Goal: Find specific page/section: Find specific page/section

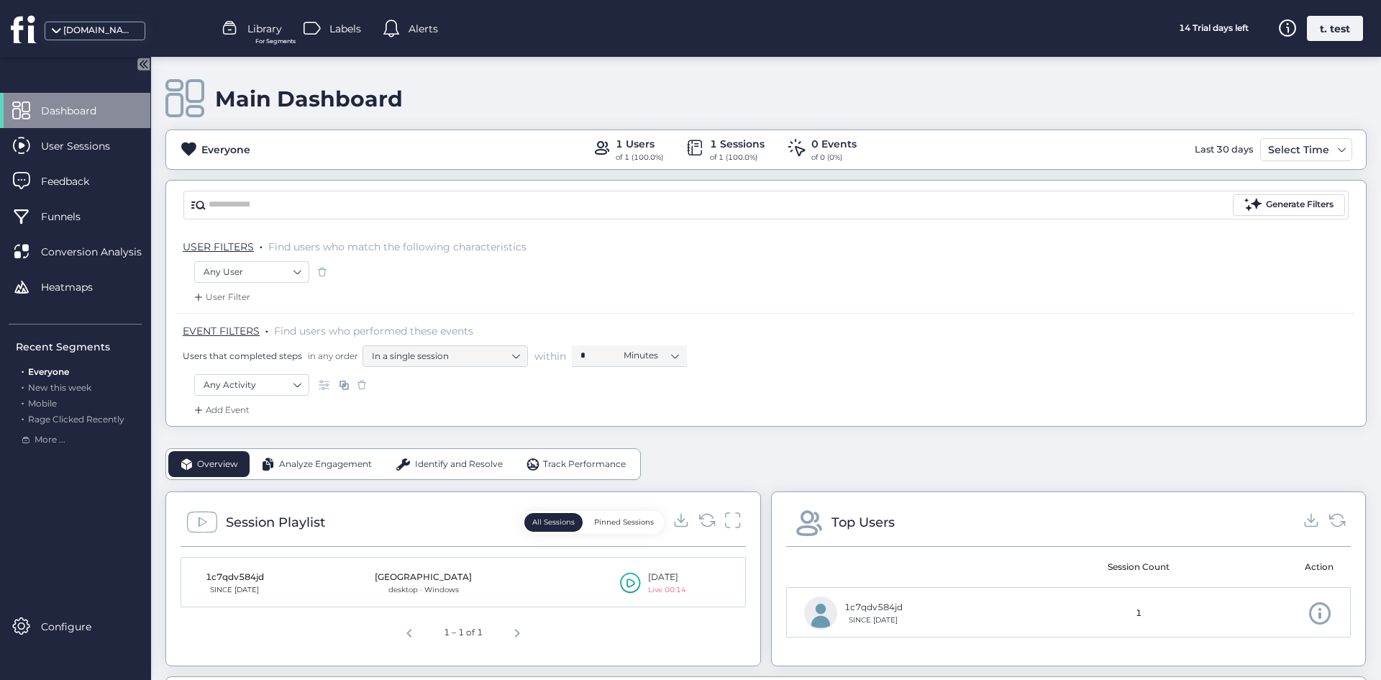
scroll to position [216, 0]
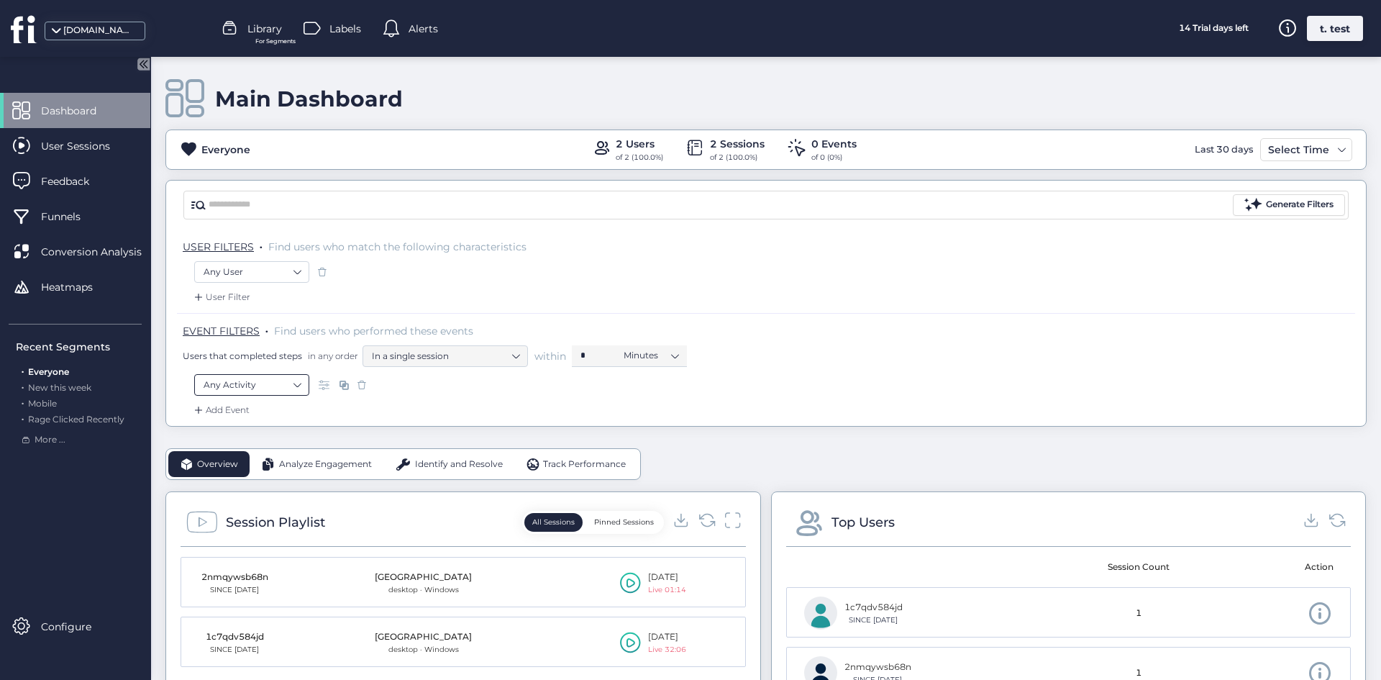
click at [277, 378] on nz-select-item "Any Activity" at bounding box center [251, 385] width 96 height 22
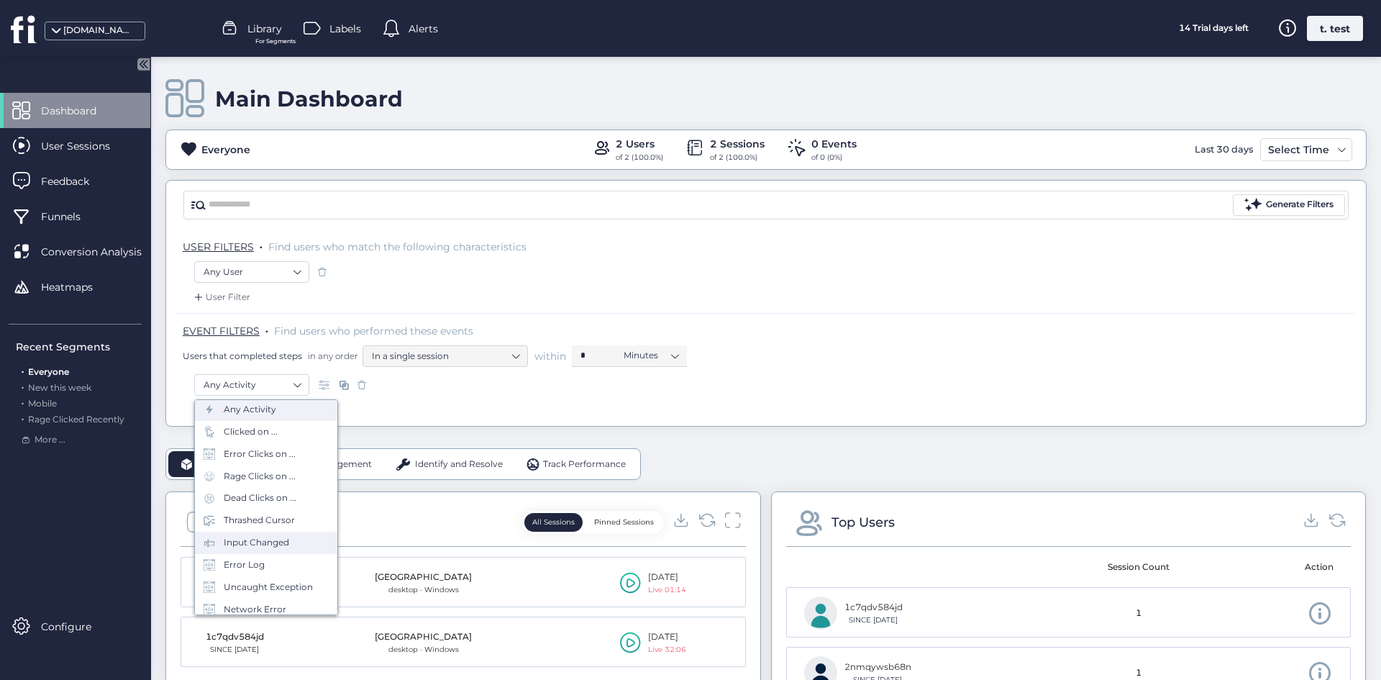
scroll to position [63, 0]
click at [634, 367] on div "EVENT FILTERS . Find users who performed these events Users that completed step…" at bounding box center [766, 343] width 1178 height 61
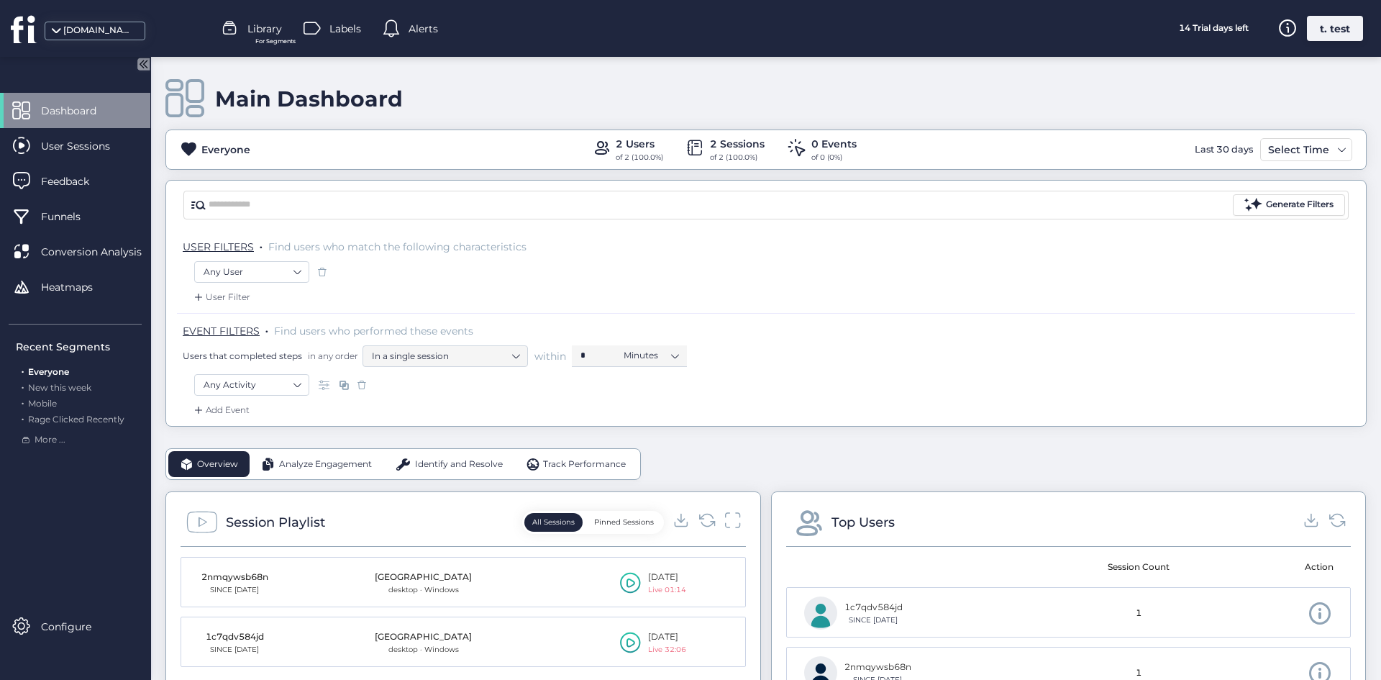
click at [634, 367] on div "EVENT FILTERS . Find users who performed these events Users that completed step…" at bounding box center [766, 343] width 1178 height 61
click at [277, 365] on div "Users that completed steps in any order In a single session within * Minutes" at bounding box center [769, 356] width 1172 height 22
click at [277, 372] on div "EVENT FILTERS . Find users who performed these events Users that completed step…" at bounding box center [766, 343] width 1178 height 61
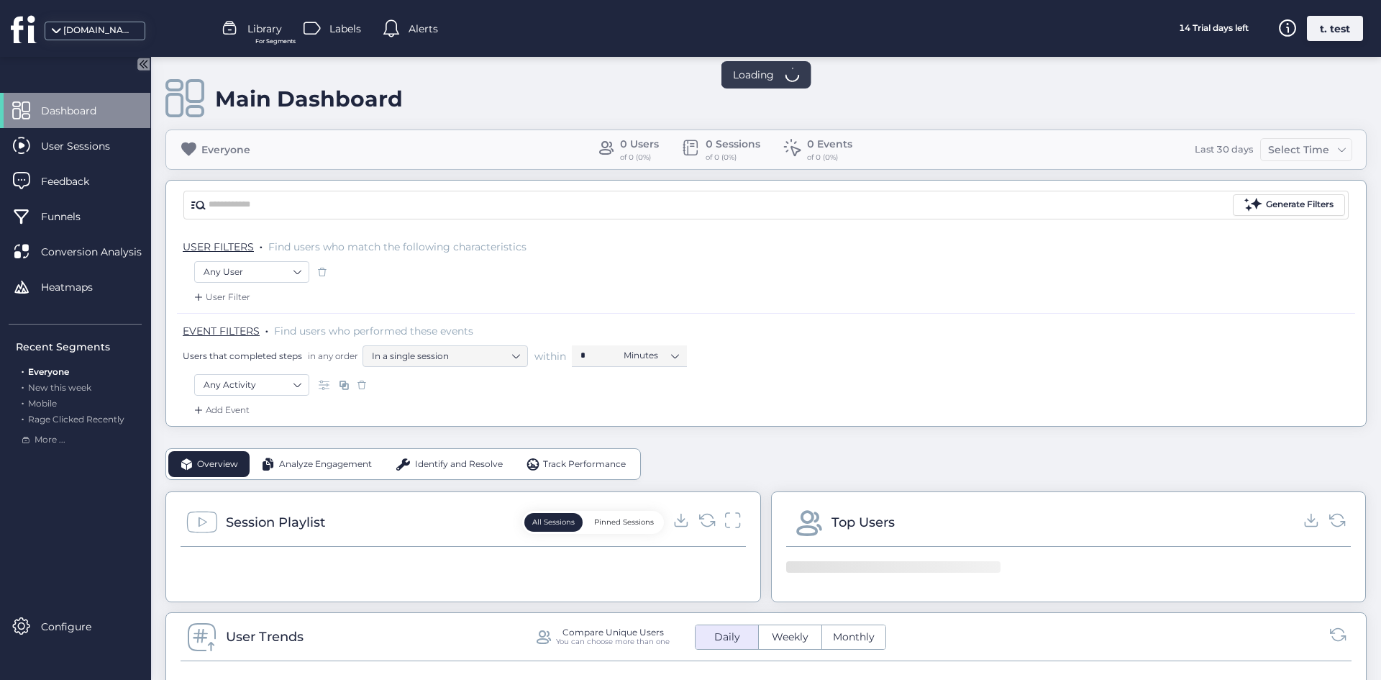
click at [269, 387] on nz-select-item "Any Activity" at bounding box center [251, 385] width 96 height 22
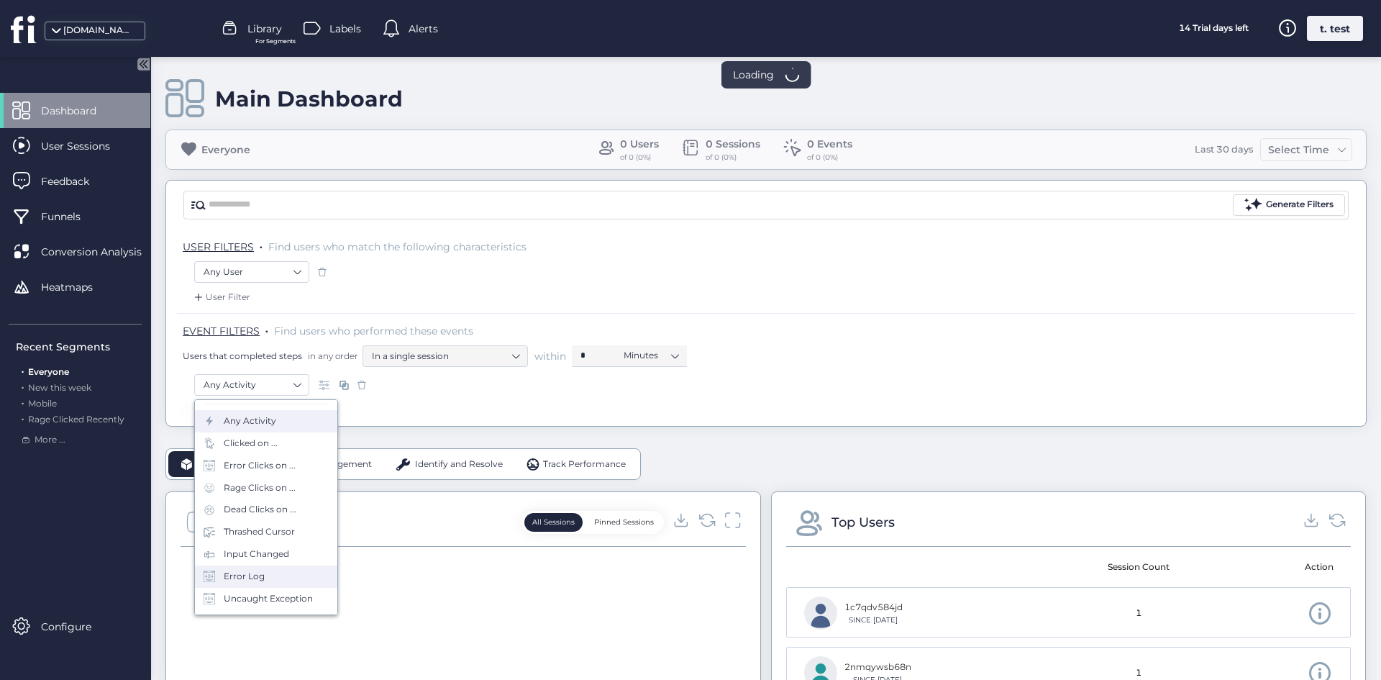
scroll to position [63, 0]
